Goal: Find specific page/section

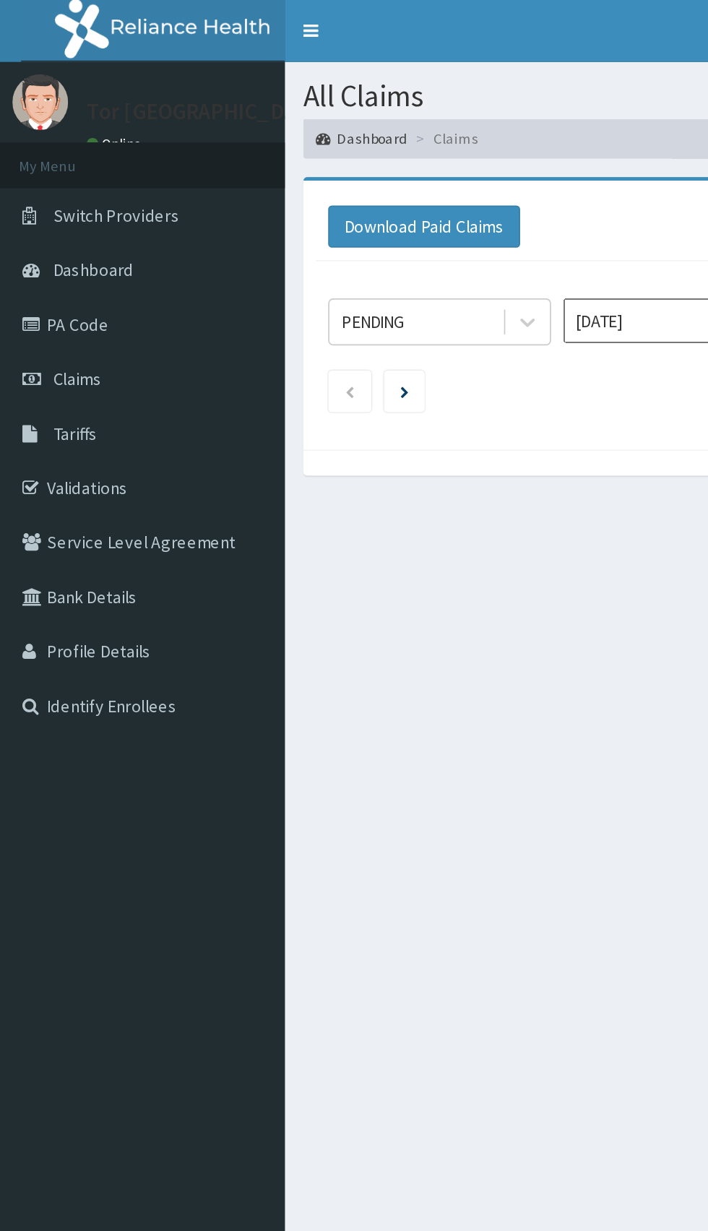
click at [53, 220] on span "Claims" at bounding box center [45, 220] width 28 height 13
